Goal: Information Seeking & Learning: Learn about a topic

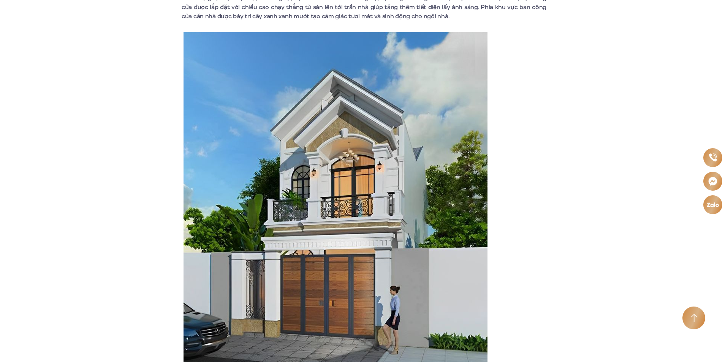
scroll to position [2281, 0]
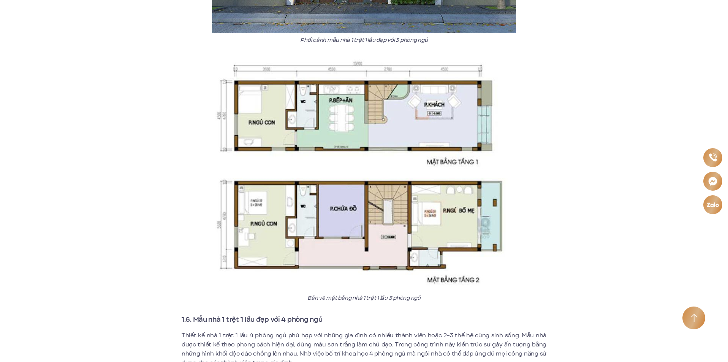
scroll to position [2433, 0]
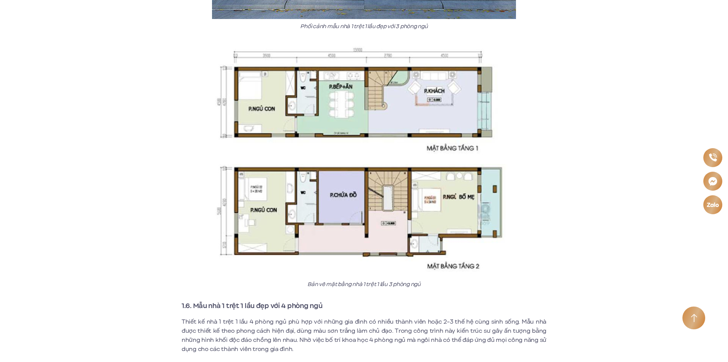
click at [335, 95] on img at bounding box center [364, 160] width 304 height 235
click at [300, 179] on img at bounding box center [364, 160] width 304 height 235
click at [265, 180] on img at bounding box center [364, 160] width 304 height 235
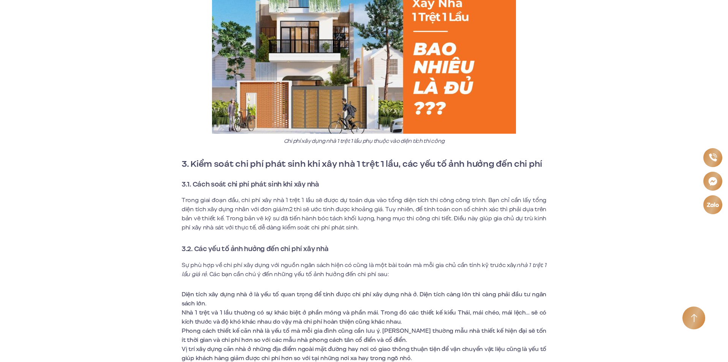
scroll to position [6197, 0]
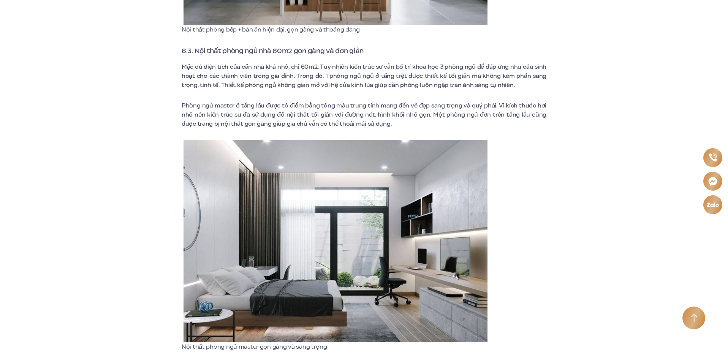
scroll to position [6691, 0]
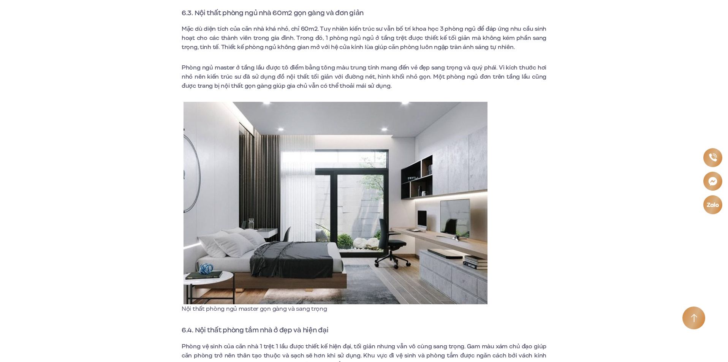
click at [299, 208] on img at bounding box center [336, 203] width 304 height 203
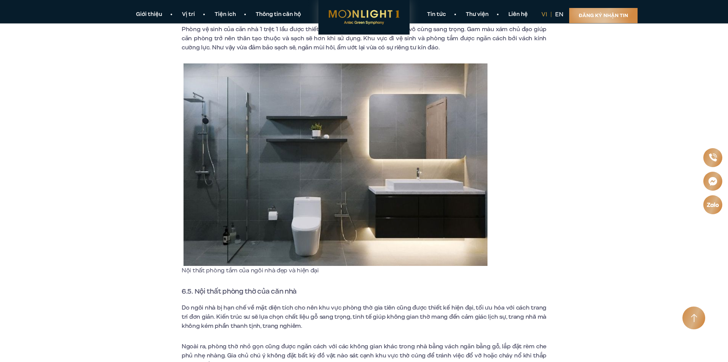
scroll to position [6995, 0]
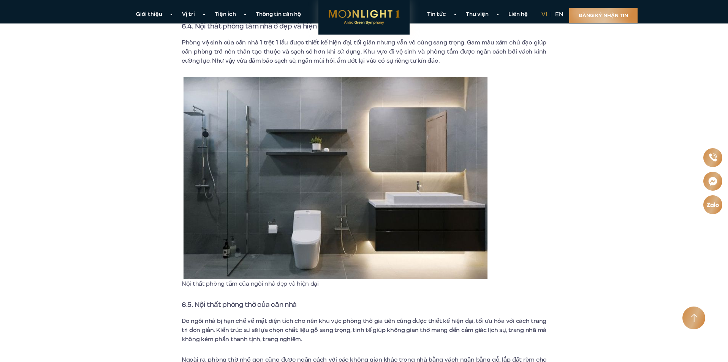
click at [240, 300] on span "6.5. Nội thất phòng thờ của căn nhà" at bounding box center [239, 305] width 115 height 10
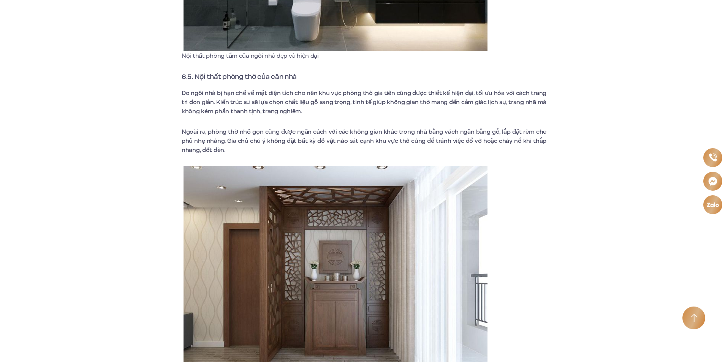
scroll to position [7261, 0]
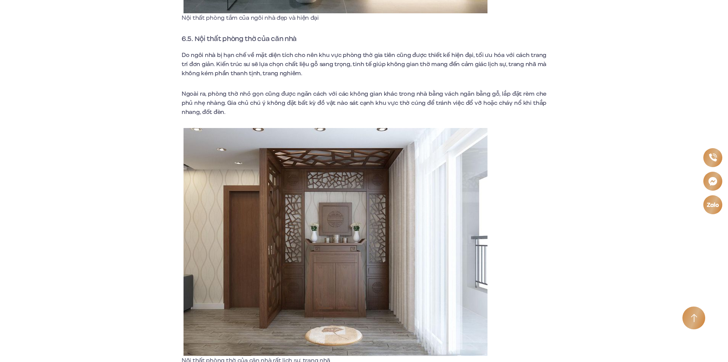
click at [273, 276] on img at bounding box center [336, 242] width 304 height 228
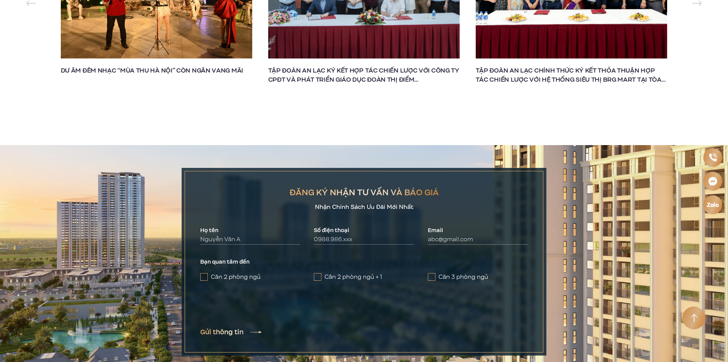
scroll to position [8194, 0]
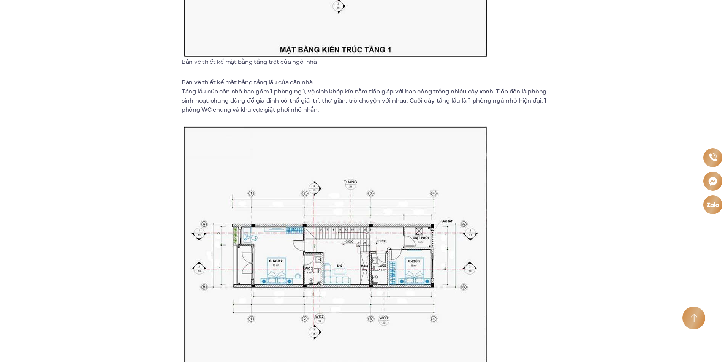
scroll to position [1026, 0]
